Goal: Task Accomplishment & Management: Use online tool/utility

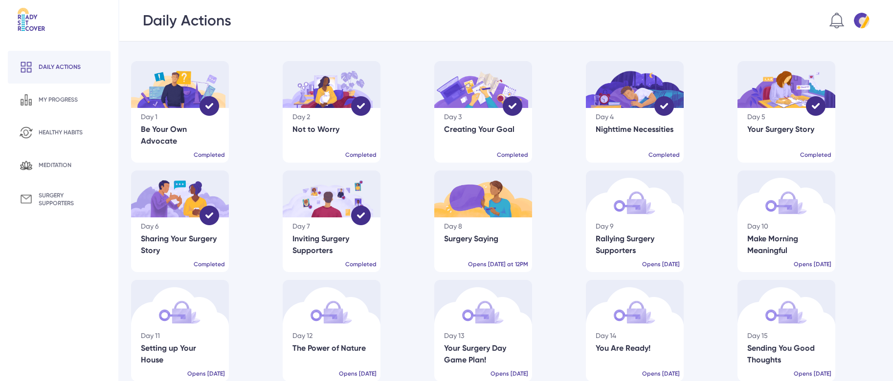
click at [483, 242] on div "Surgery Saying" at bounding box center [483, 239] width 78 height 12
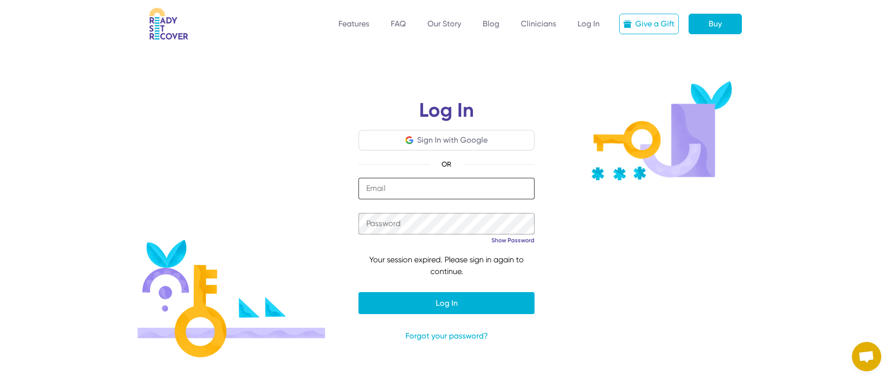
click at [465, 187] on input "email" at bounding box center [446, 189] width 176 height 22
type input "**********"
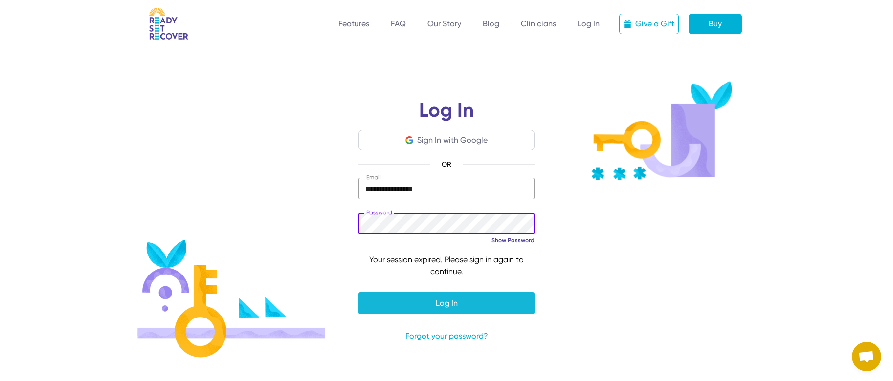
click at [464, 303] on span "submit" at bounding box center [446, 302] width 176 height 23
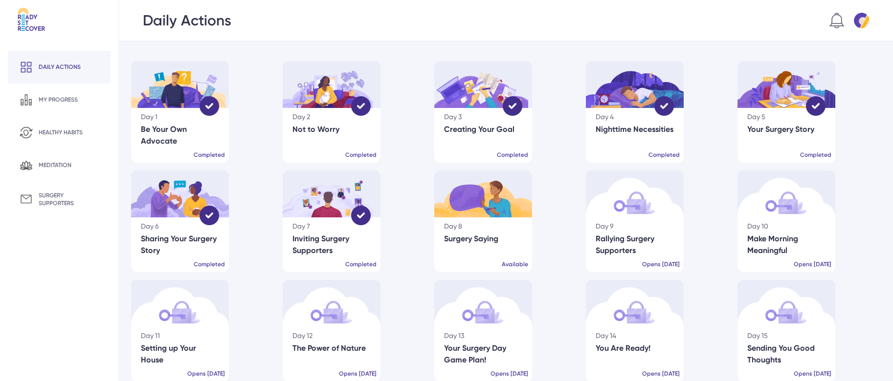
click at [497, 233] on div "Surgery Saying" at bounding box center [483, 239] width 78 height 12
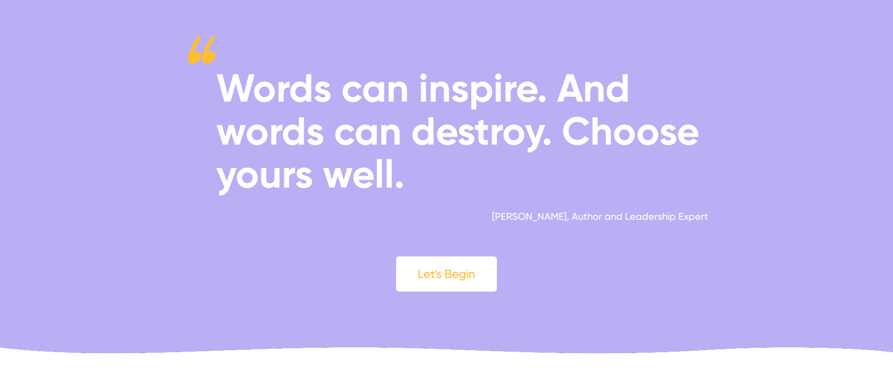
click at [453, 274] on div "Let's Begin" at bounding box center [446, 274] width 101 height 35
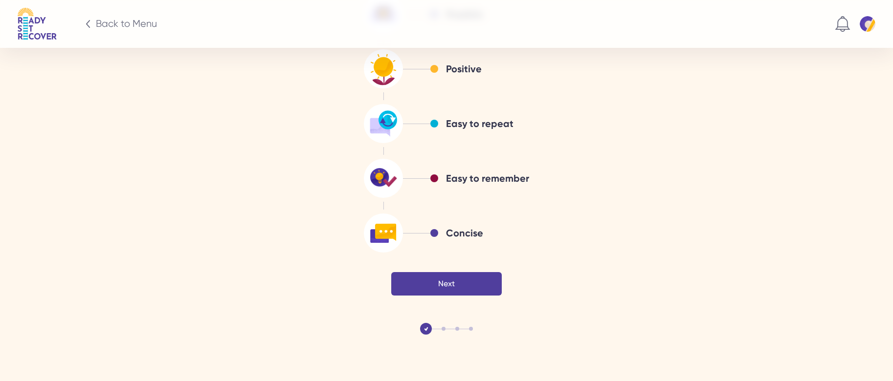
scroll to position [1601, 0]
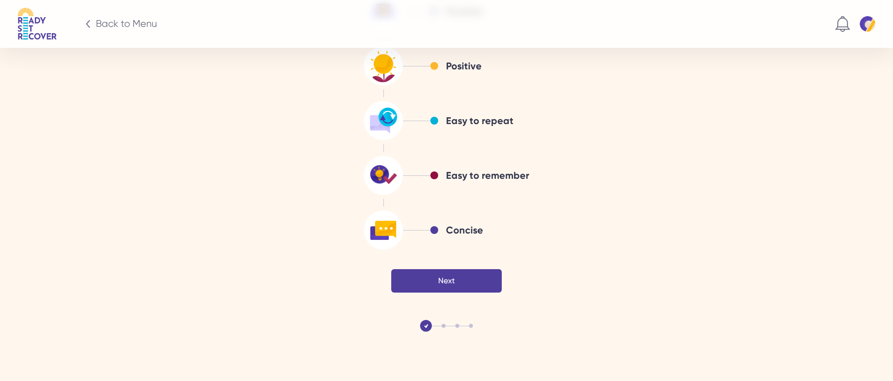
click at [447, 282] on div "Next" at bounding box center [446, 280] width 110 height 23
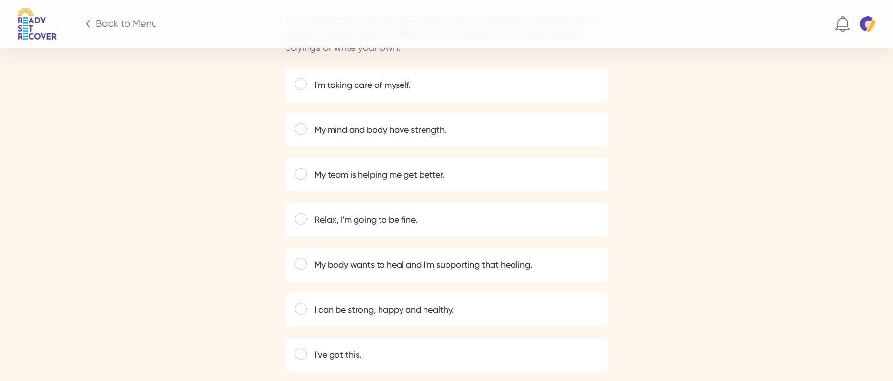
scroll to position [1526, 0]
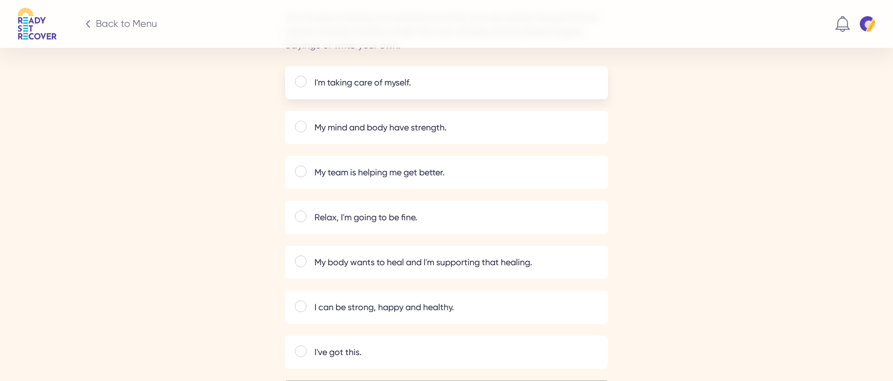
click at [301, 81] on div at bounding box center [301, 82] width 12 height 12
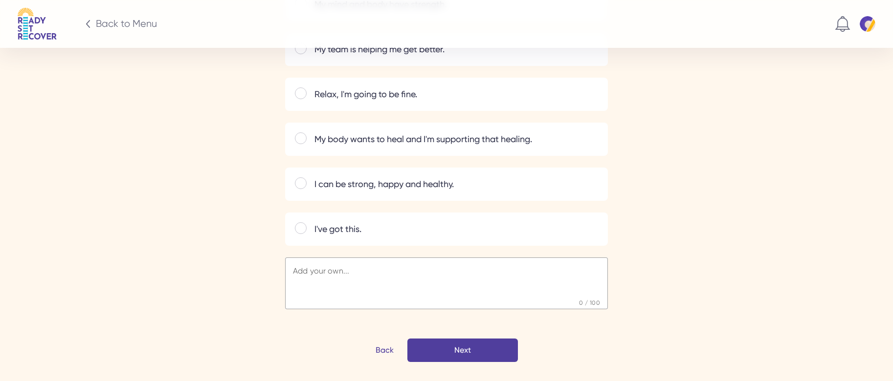
scroll to position [1652, 0]
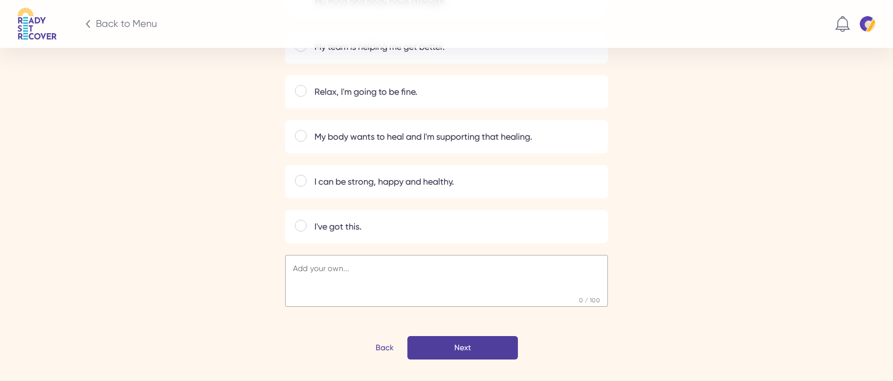
click at [0, 0] on div "Next" at bounding box center [0, 0] width 0 height 0
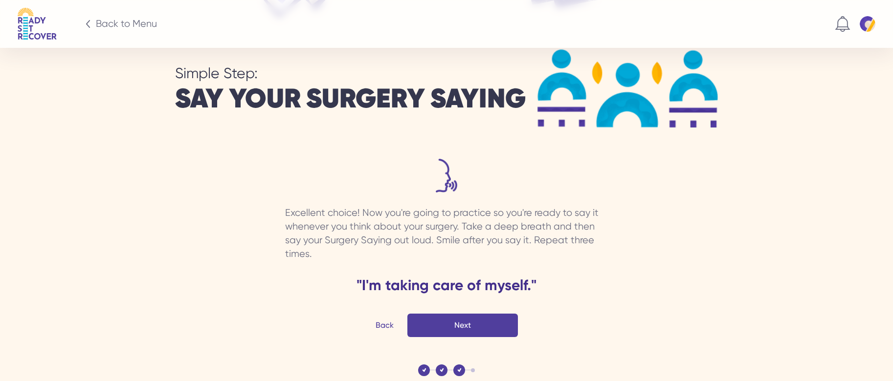
click at [0, 0] on div "Next" at bounding box center [0, 0] width 0 height 0
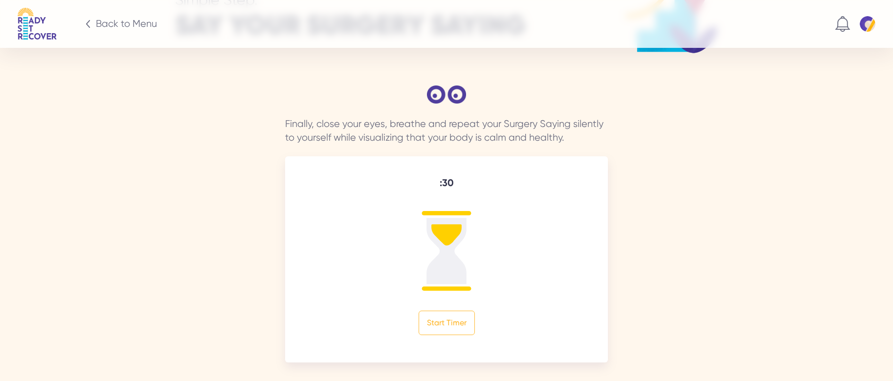
scroll to position [1453, 0]
click at [457, 317] on div "Start Timer" at bounding box center [446, 322] width 56 height 24
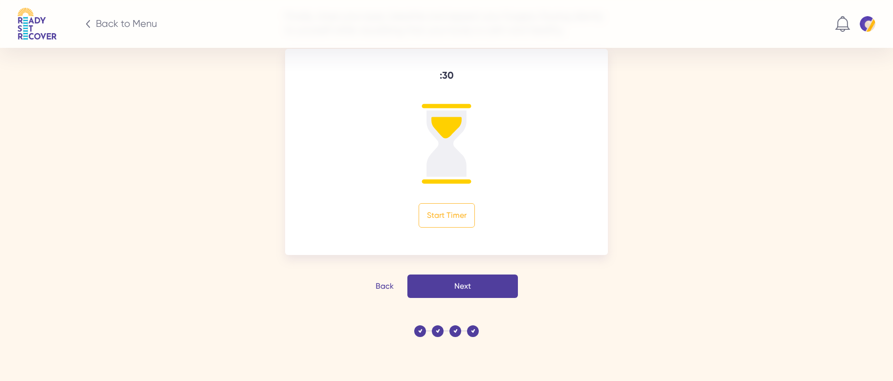
scroll to position [1567, 0]
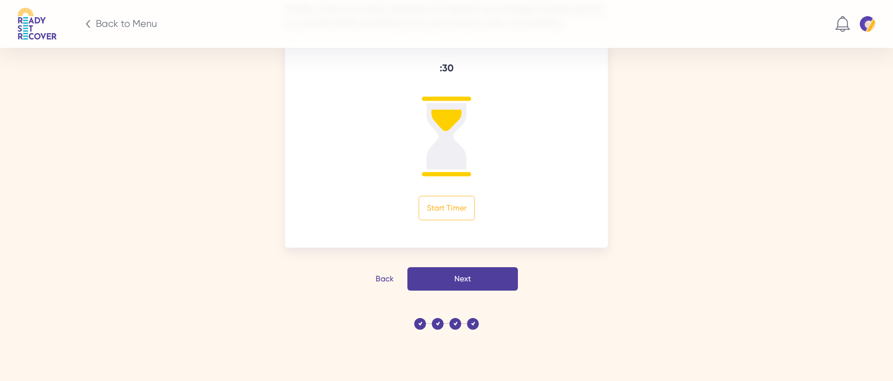
click at [0, 0] on div "Next" at bounding box center [0, 0] width 0 height 0
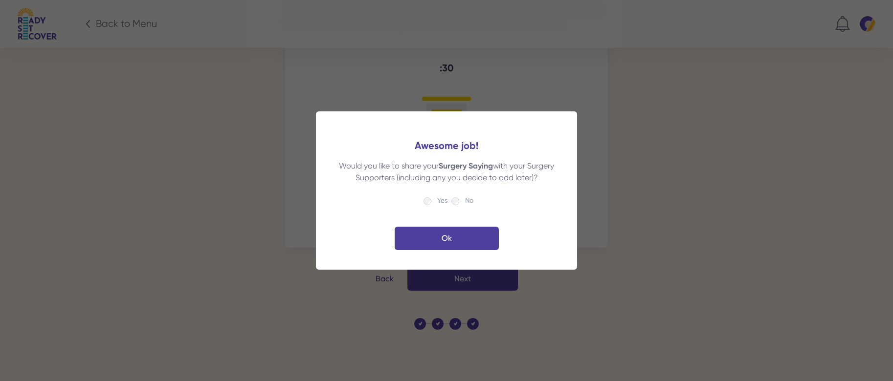
click at [447, 236] on button "Ok" at bounding box center [446, 238] width 104 height 23
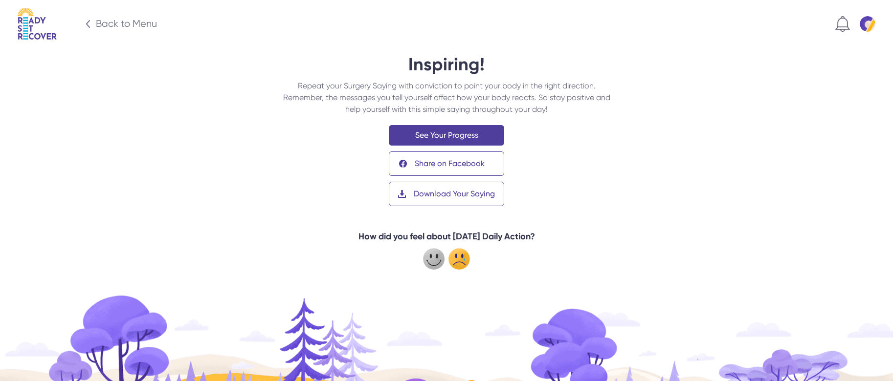
click at [457, 257] on img at bounding box center [459, 259] width 22 height 22
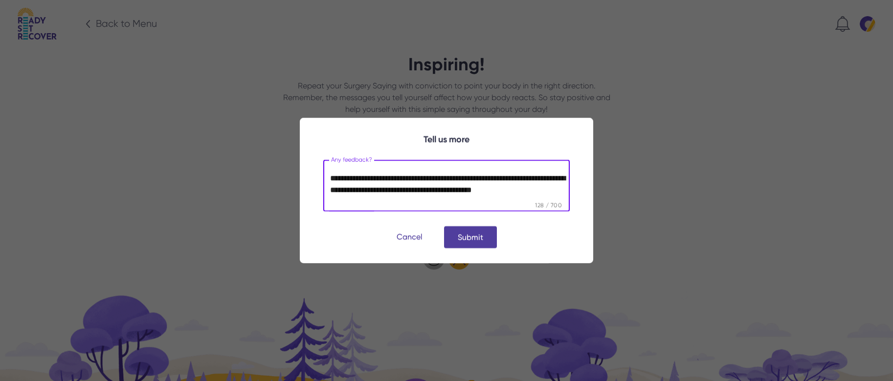
scroll to position [5, 0]
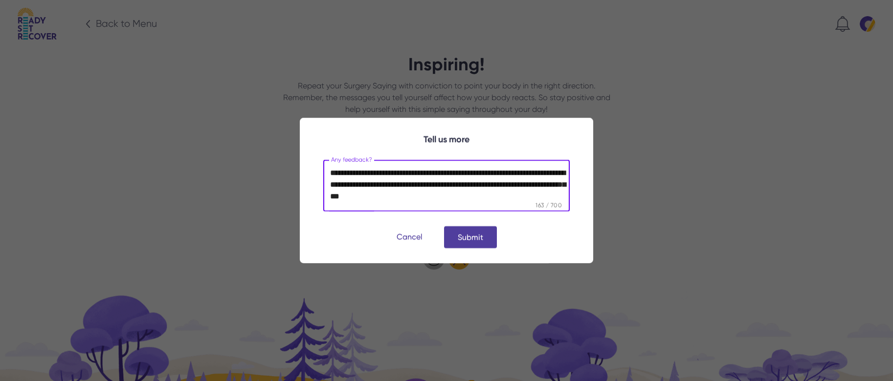
type textarea "**********"
